Goal: Book appointment/travel/reservation

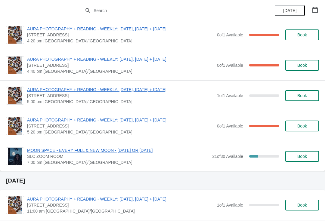
scroll to position [492, 0]
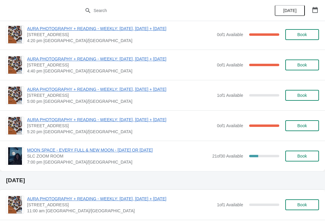
click at [294, 100] on button "Book" at bounding box center [302, 95] width 34 height 11
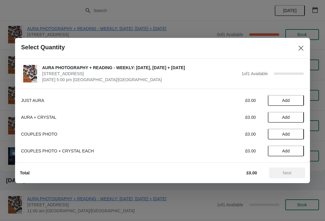
click at [288, 97] on button "Add" at bounding box center [286, 100] width 36 height 11
click at [285, 178] on button "Next" at bounding box center [287, 173] width 36 height 11
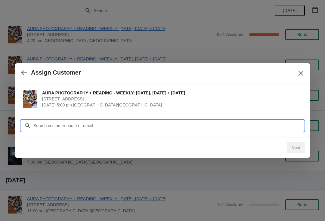
click at [252, 124] on input "Customer" at bounding box center [168, 125] width 271 height 11
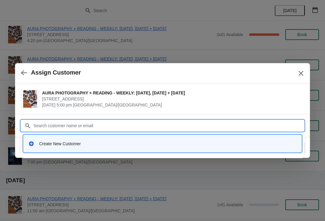
click at [130, 146] on div "Create New Customer" at bounding box center [168, 144] width 258 height 6
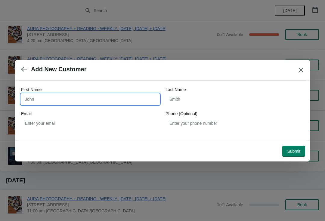
click at [74, 95] on input "First Name" at bounding box center [90, 99] width 138 height 11
type input "Rani"
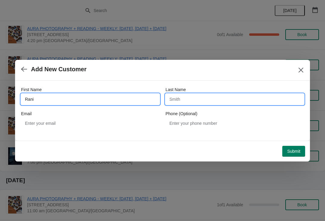
click at [194, 94] on input "Last Name" at bounding box center [234, 99] width 138 height 11
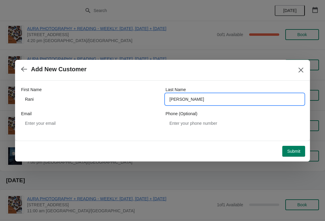
type input "[PERSON_NAME]"
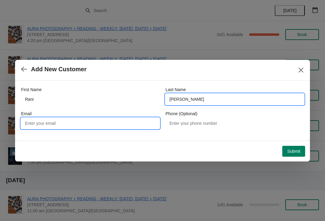
click at [87, 118] on input "Email" at bounding box center [90, 123] width 138 height 11
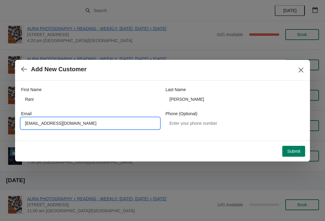
type input "[EMAIL_ADDRESS][DOMAIN_NAME]"
click at [296, 149] on span "Submit" at bounding box center [293, 151] width 13 height 5
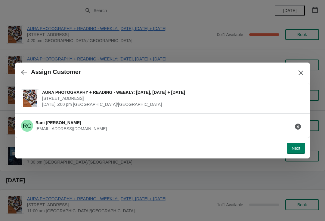
click at [133, 96] on span "[STREET_ADDRESS]" at bounding box center [171, 98] width 259 height 6
click at [297, 143] on button "Next" at bounding box center [296, 148] width 18 height 11
select select "Yes"
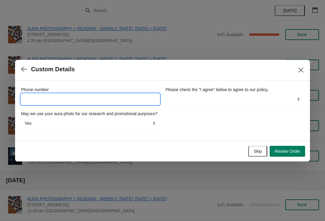
click at [65, 94] on input "Phone number" at bounding box center [90, 99] width 138 height 11
